Goal: Information Seeking & Learning: Learn about a topic

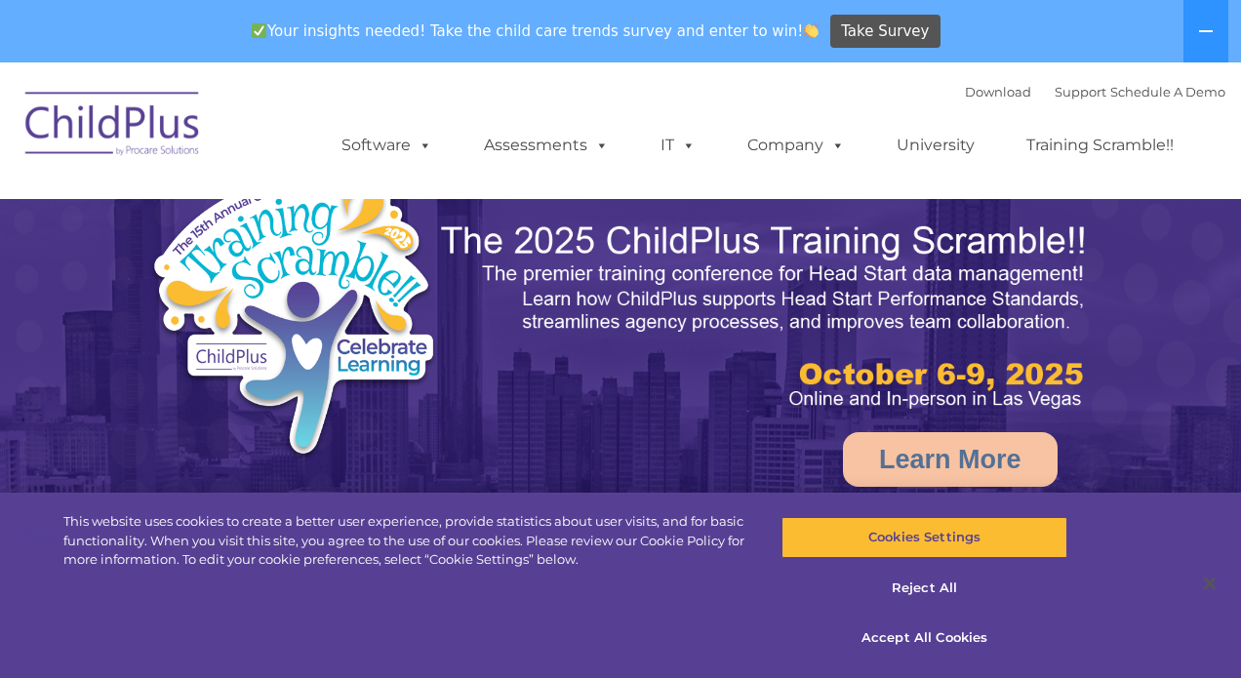
select select "MEDIUM"
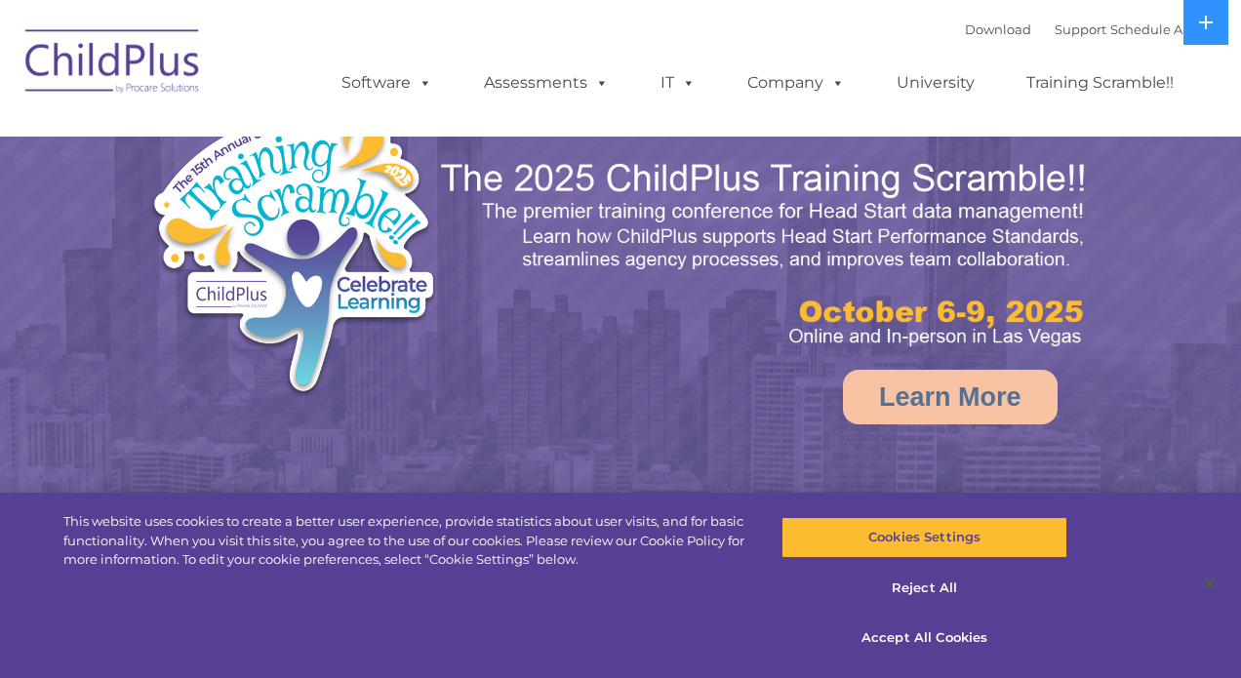
select select "MEDIUM"
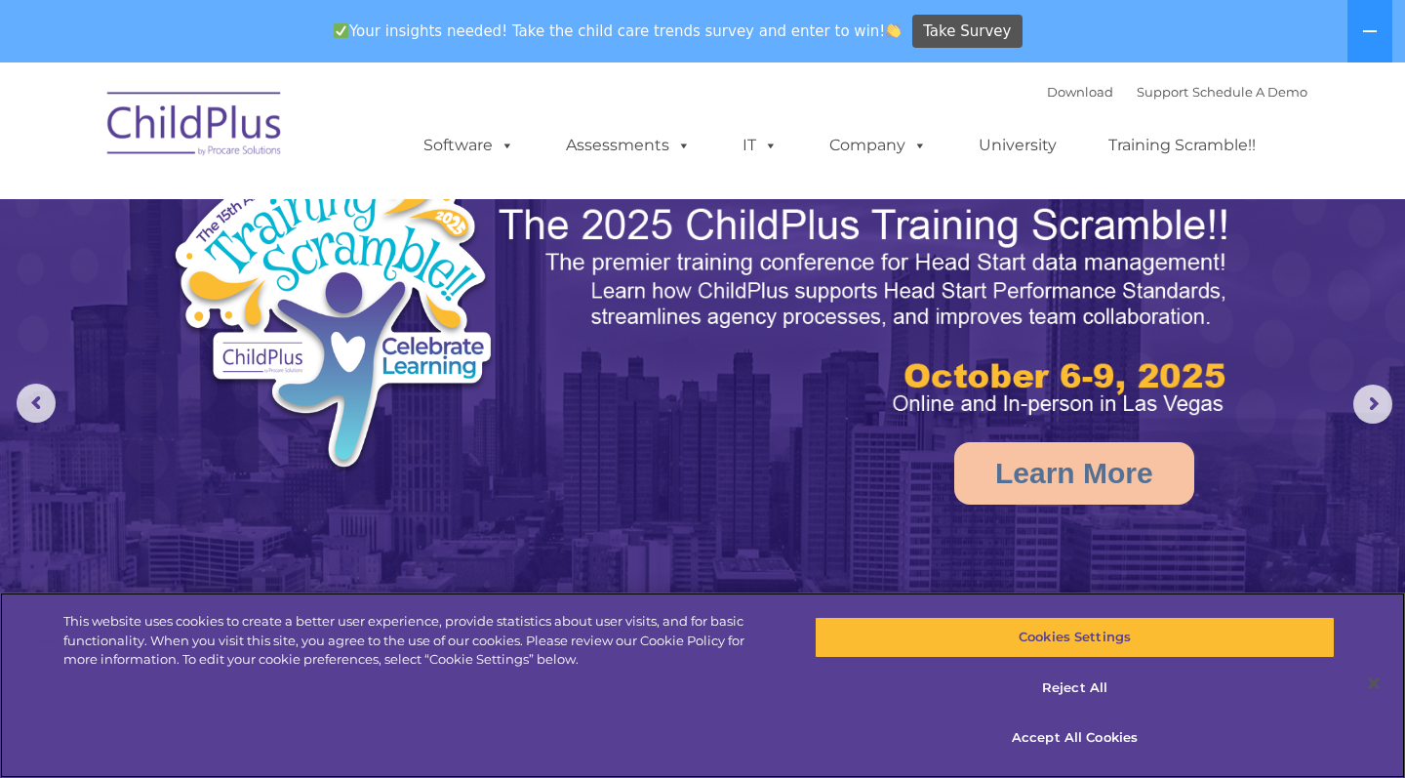
scroll to position [40, 0]
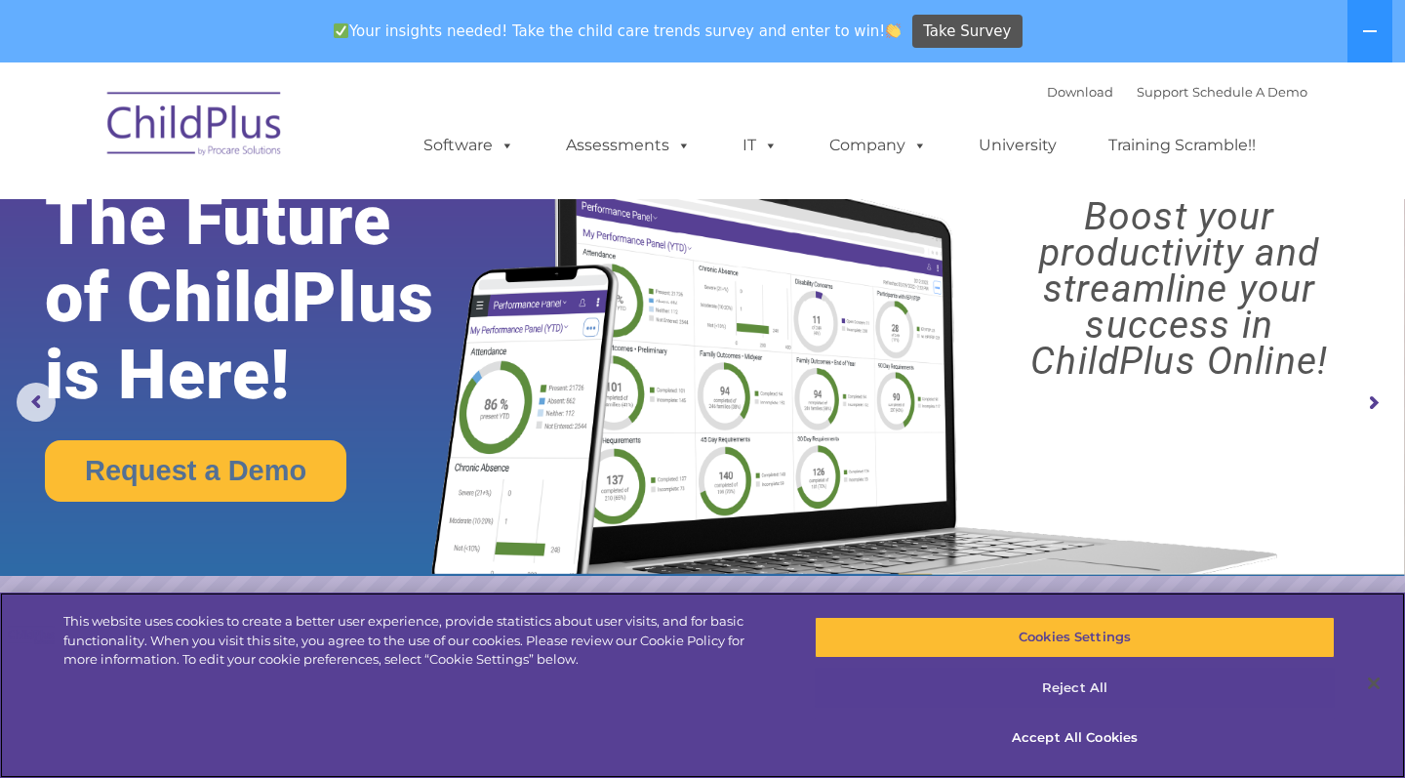
click at [1058, 677] on button "Reject All" at bounding box center [1075, 687] width 520 height 41
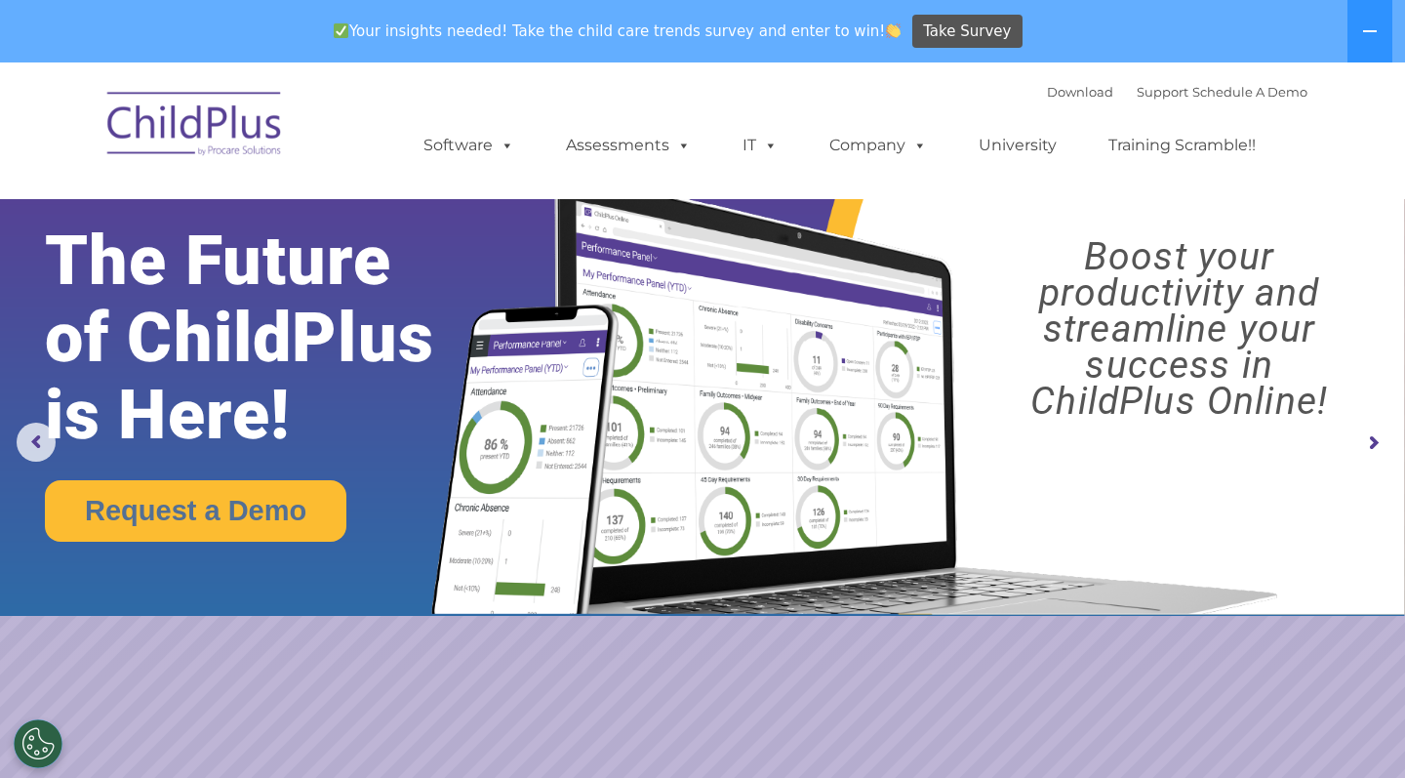
scroll to position [0, 0]
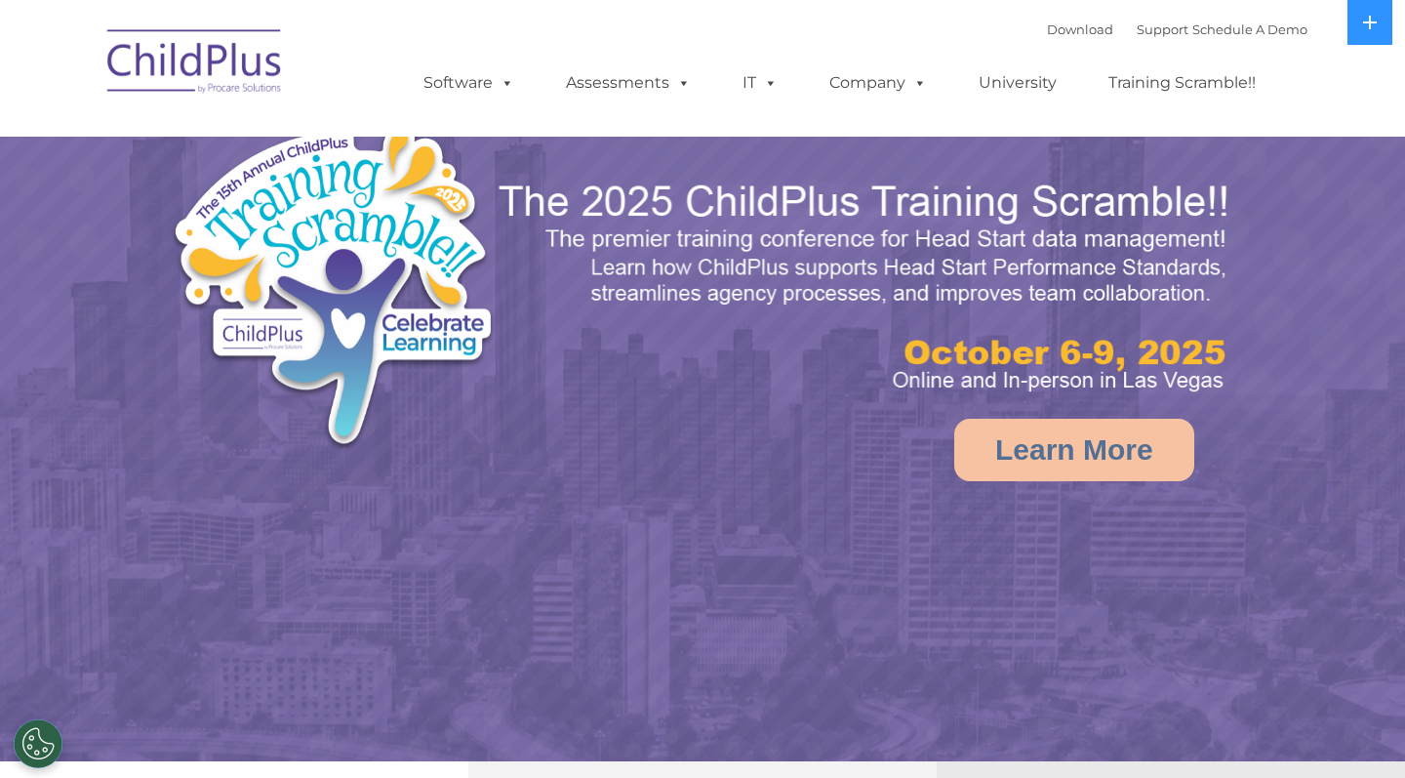
select select "MEDIUM"
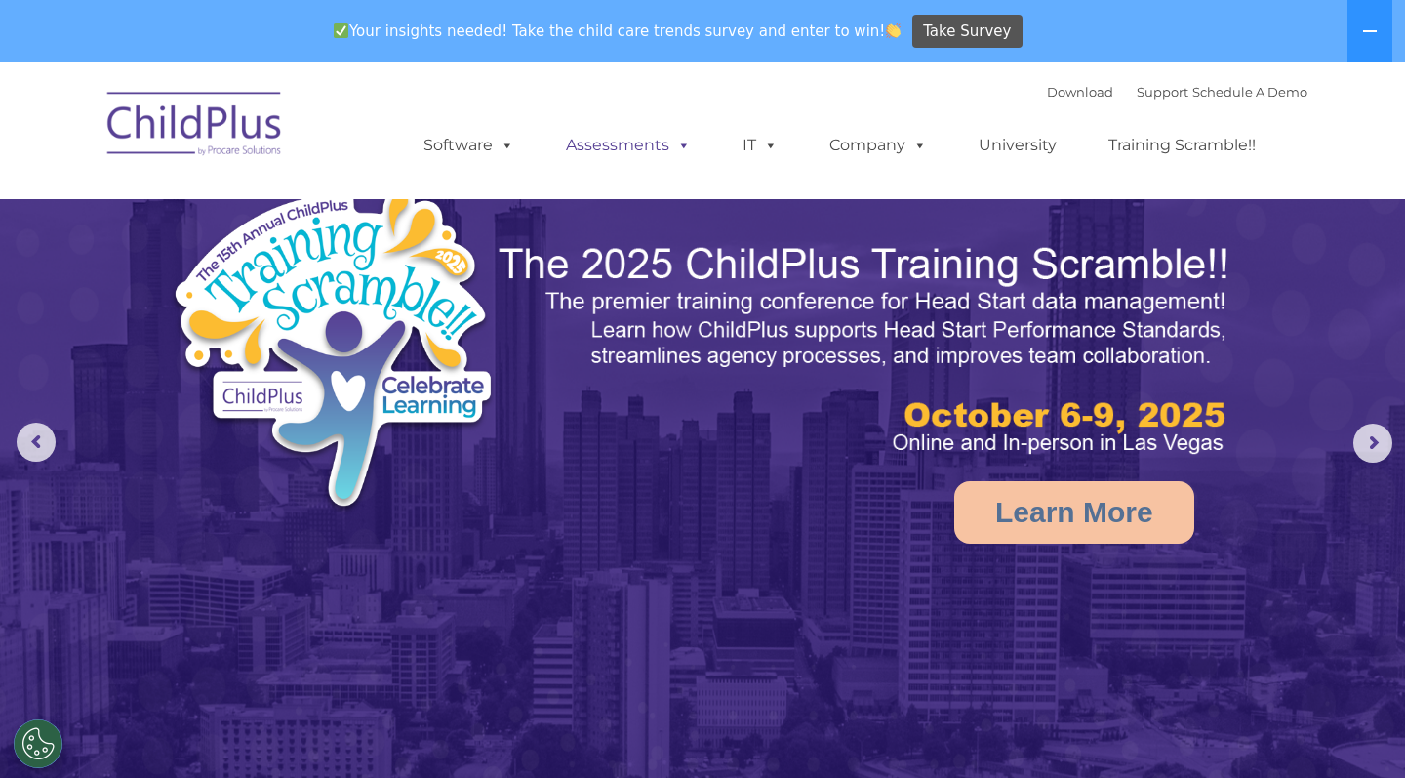
click at [626, 151] on link "Assessments" at bounding box center [628, 145] width 164 height 39
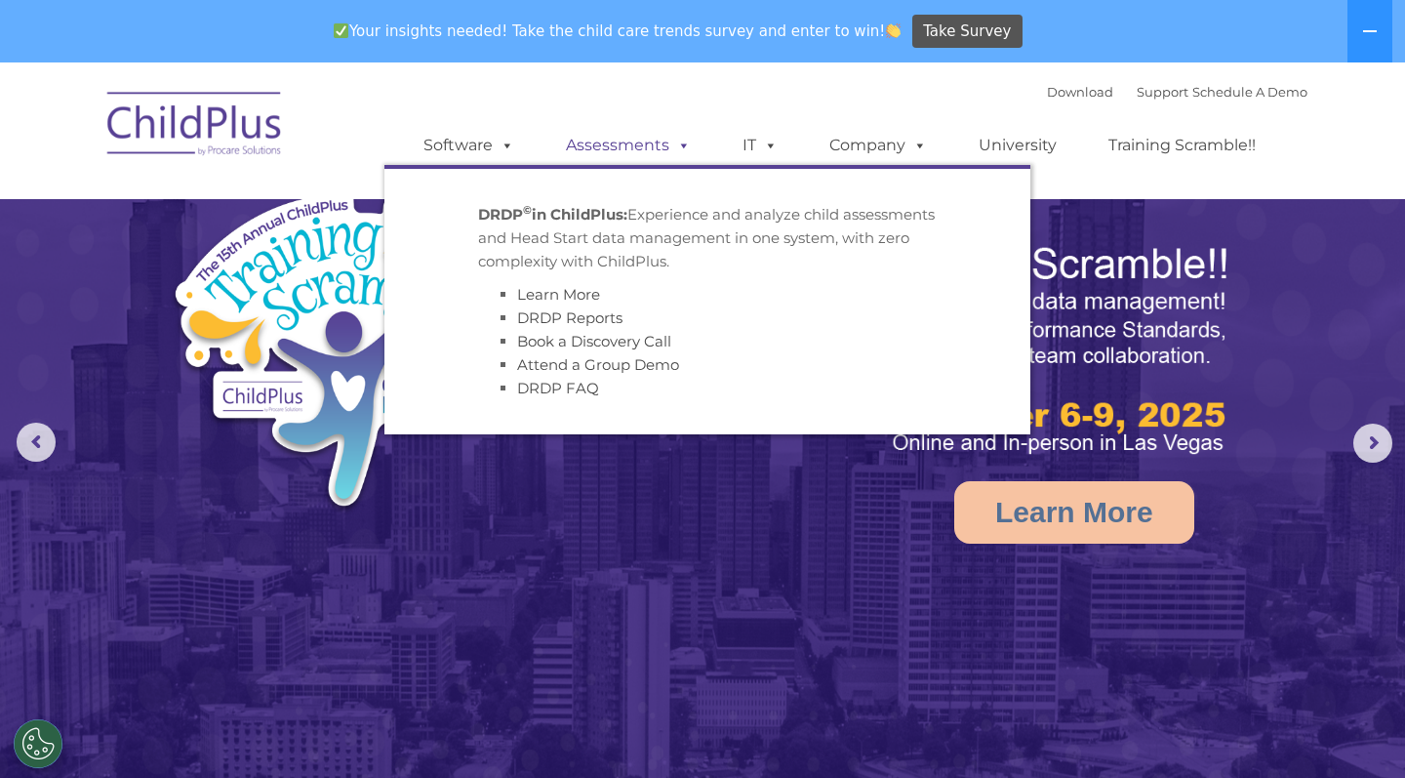
click at [626, 151] on link "Assessments" at bounding box center [628, 145] width 164 height 39
click at [465, 144] on link "Software" at bounding box center [469, 145] width 130 height 39
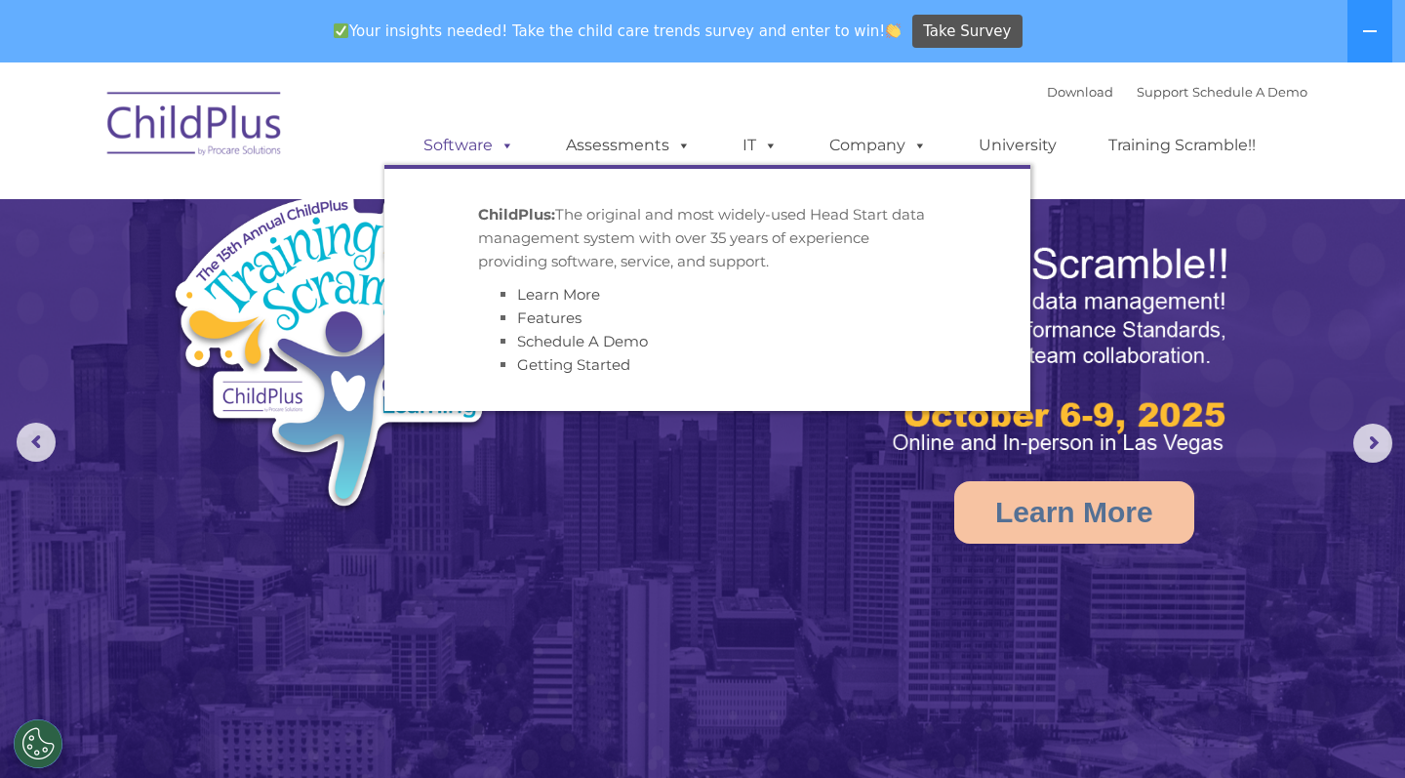
click at [465, 144] on link "Software" at bounding box center [469, 145] width 130 height 39
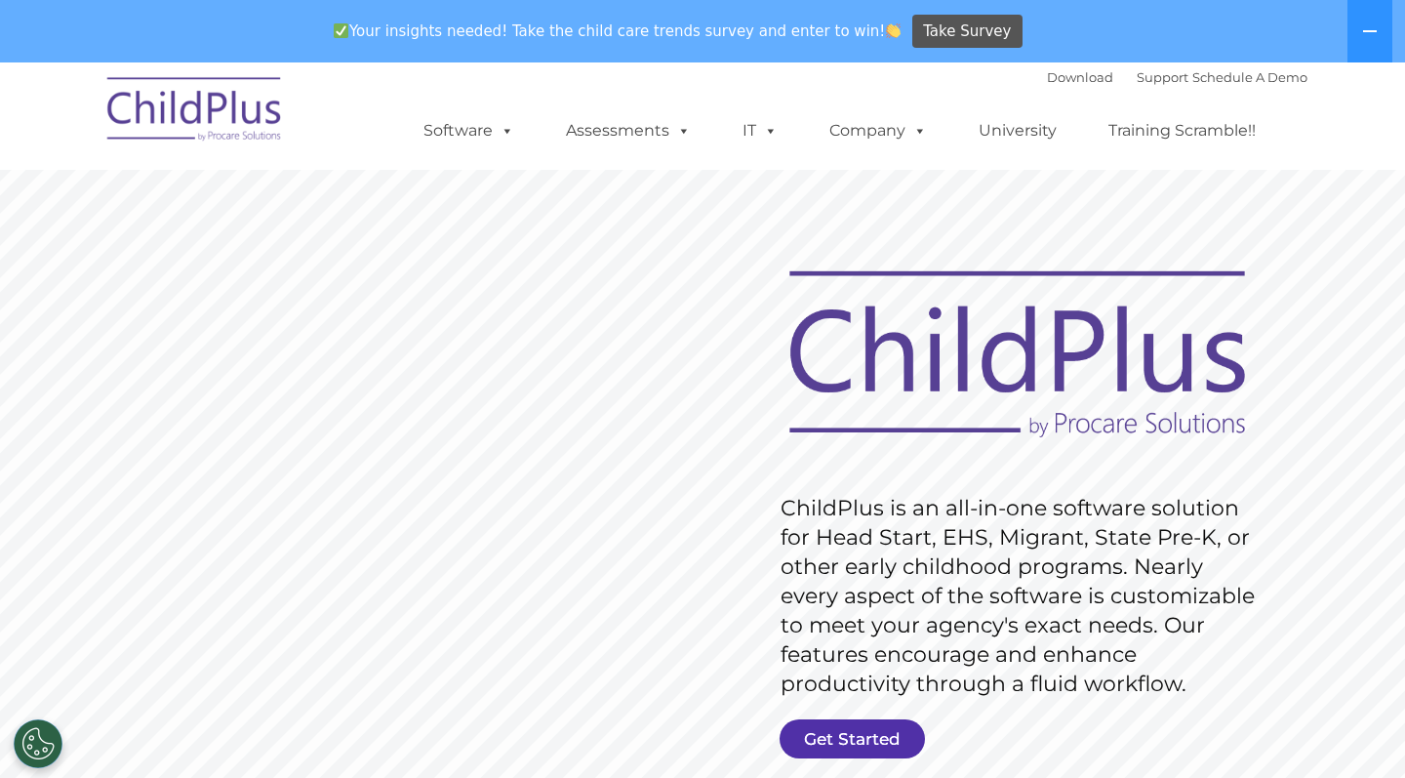
click at [859, 746] on link "Get Started" at bounding box center [852, 738] width 145 height 39
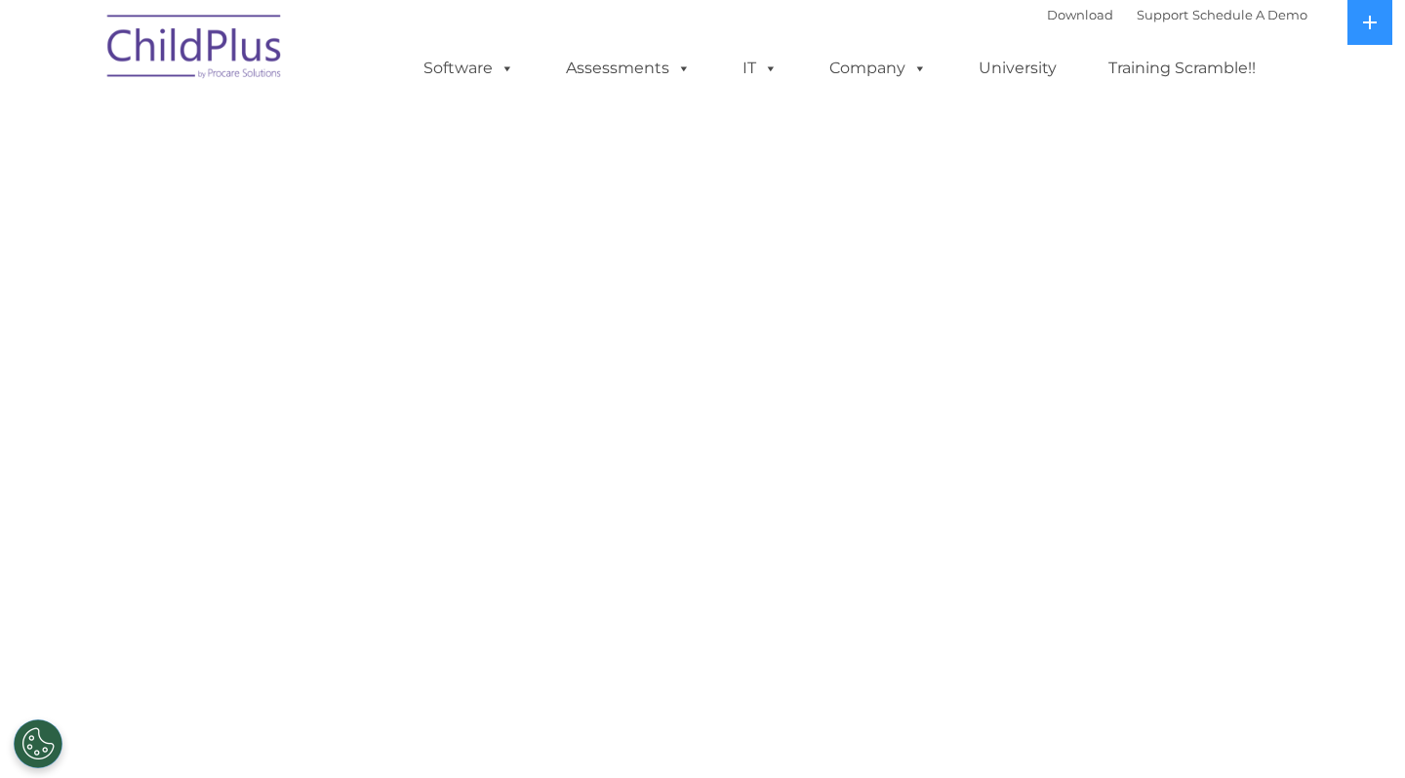
select select "MEDIUM"
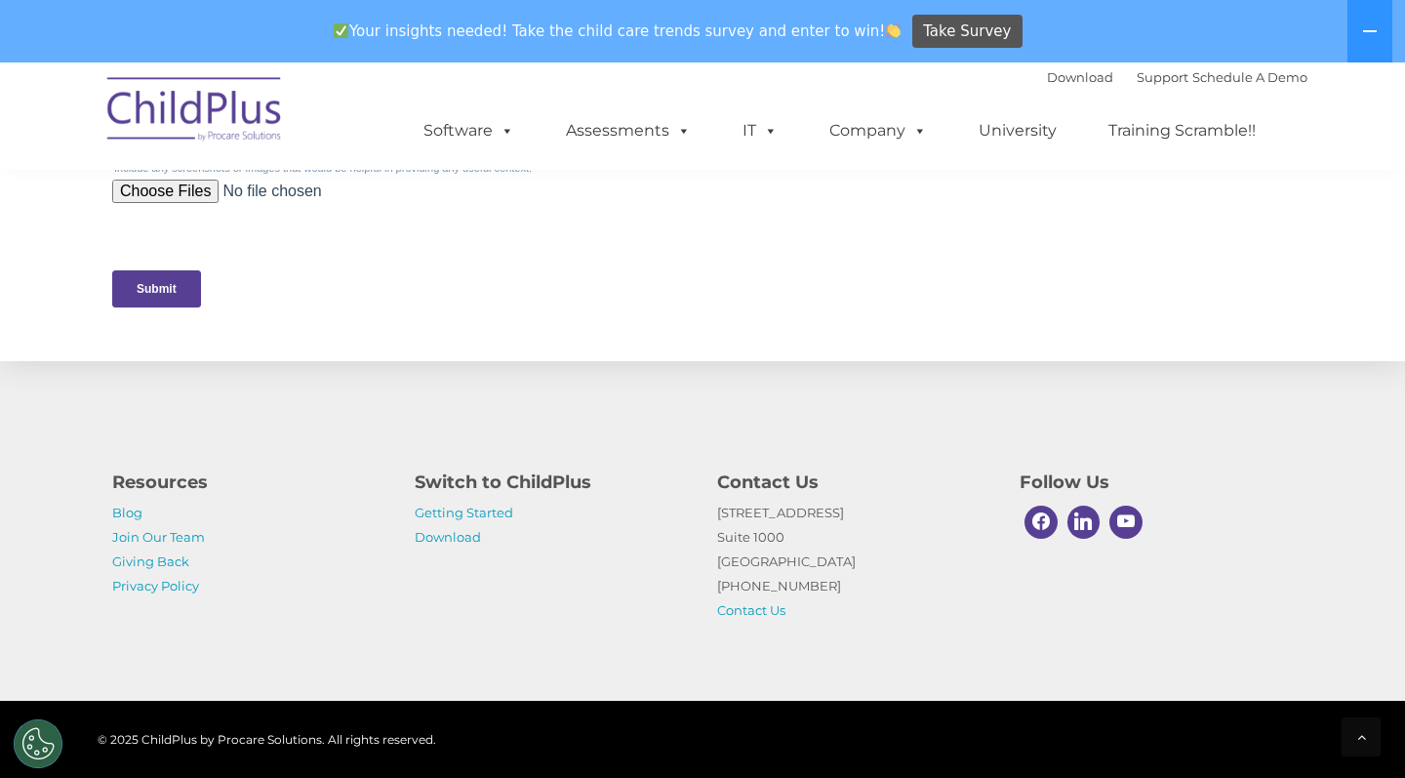
scroll to position [960, 0]
click at [523, 681] on div "Resources Blog Join Our Team Giving Back Privacy Policy Switch to ChildPlus Get…" at bounding box center [702, 531] width 1405 height 340
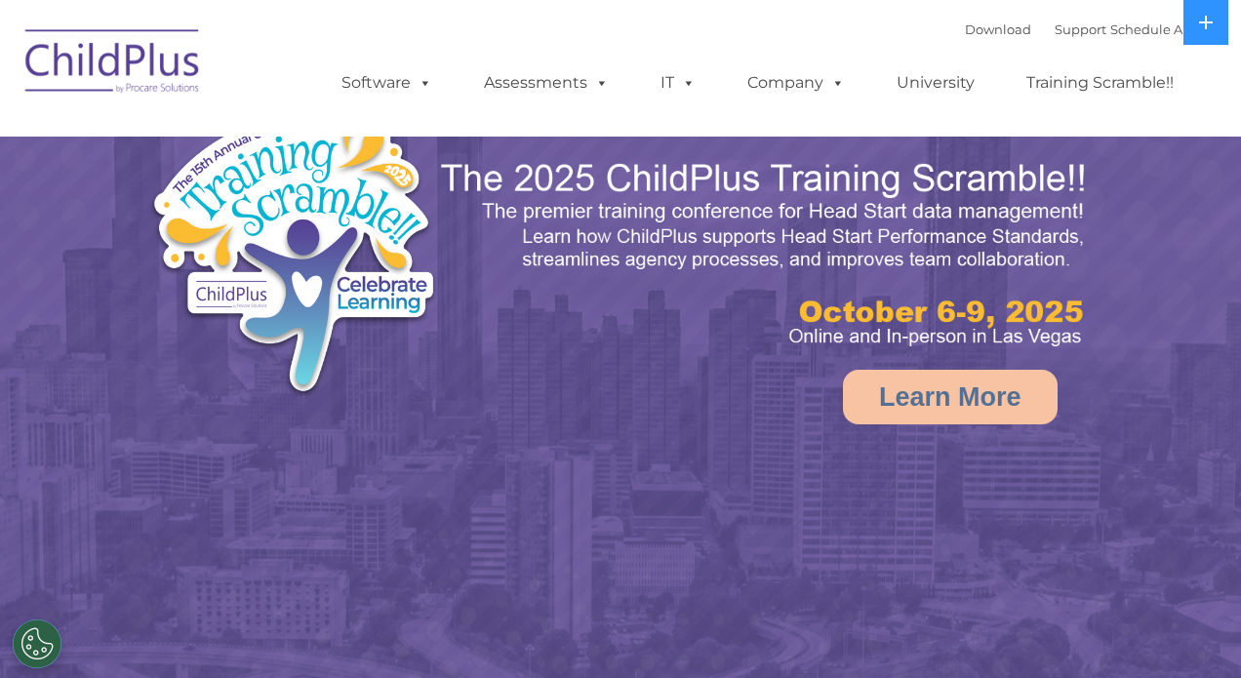
select select "MEDIUM"
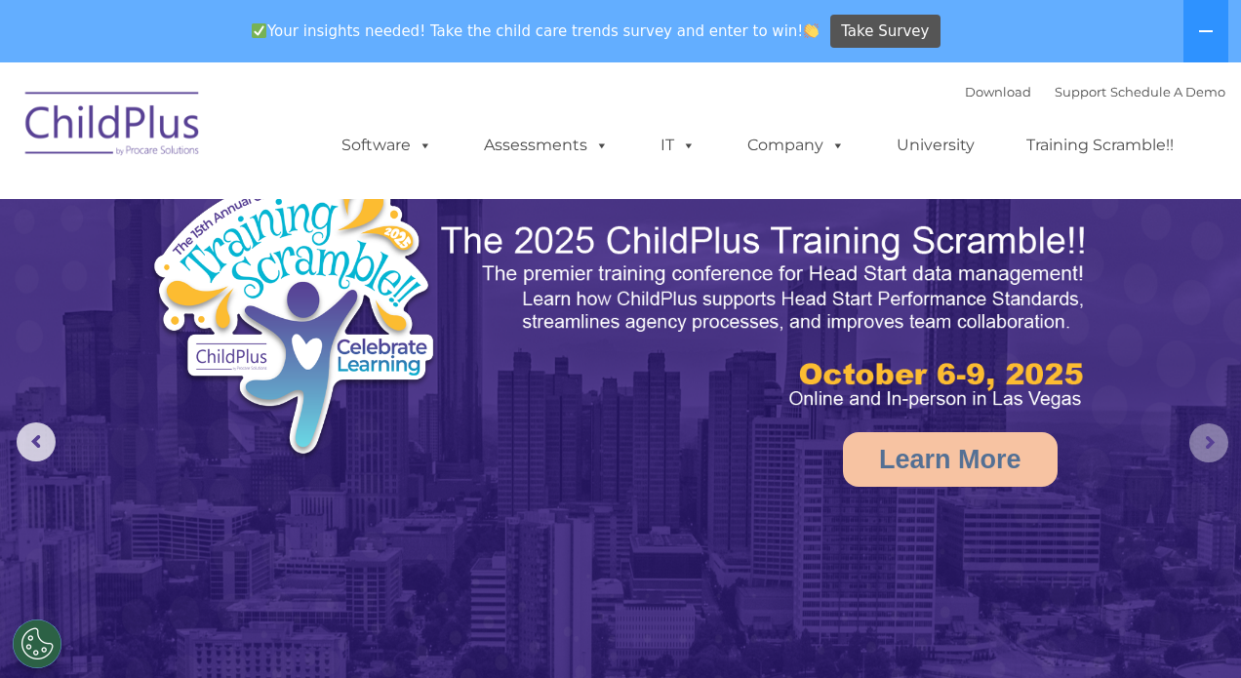
click at [1213, 449] on rs-arrow at bounding box center [1209, 443] width 39 height 39
